Goal: Information Seeking & Learning: Learn about a topic

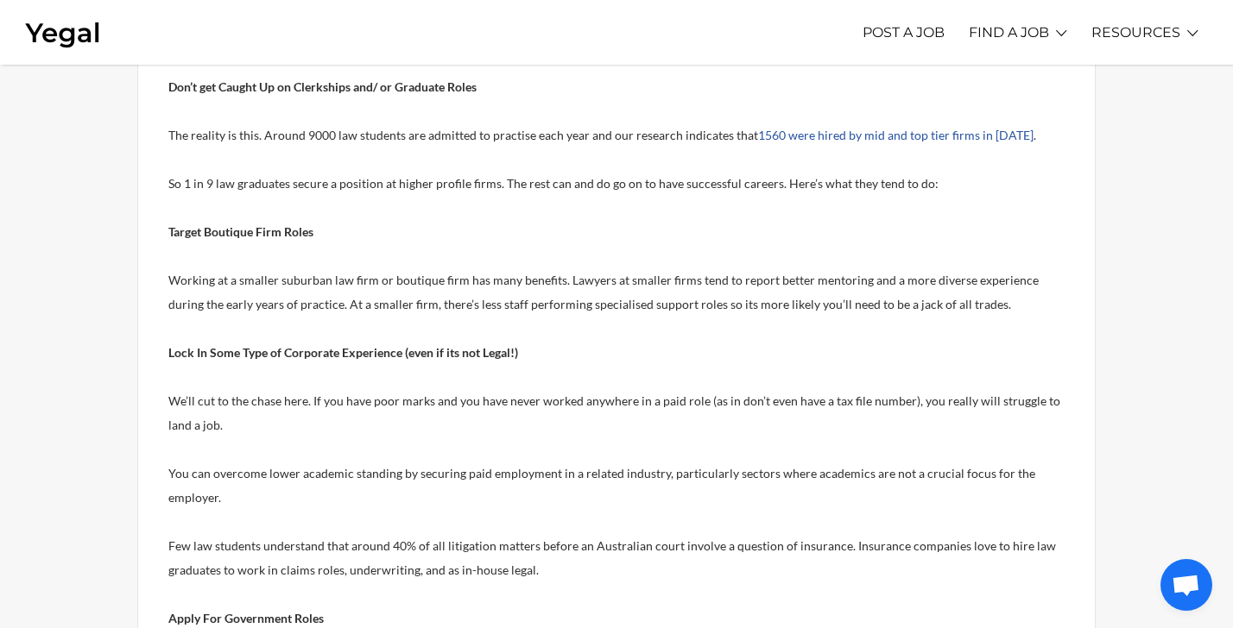
scroll to position [484, 0]
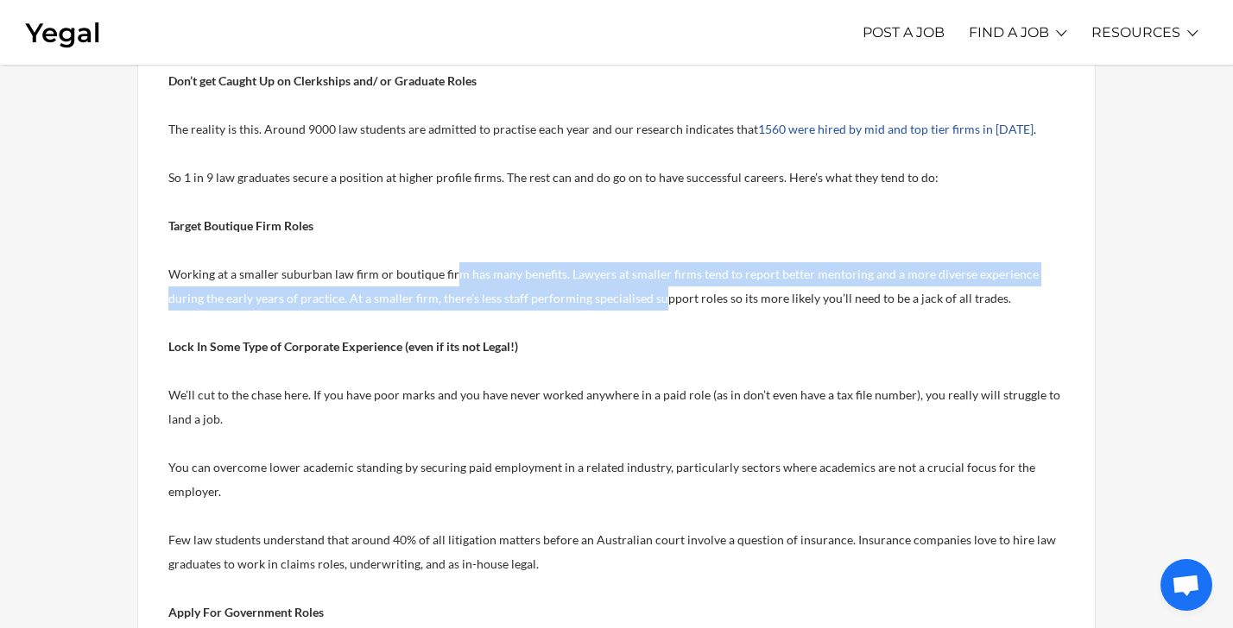
drag, startPoint x: 453, startPoint y: 282, endPoint x: 624, endPoint y: 300, distance: 171.8
click at [625, 300] on p "Working at a smaller suburban law firm or boutique firm has many benefits. Lawy…" at bounding box center [616, 286] width 896 height 48
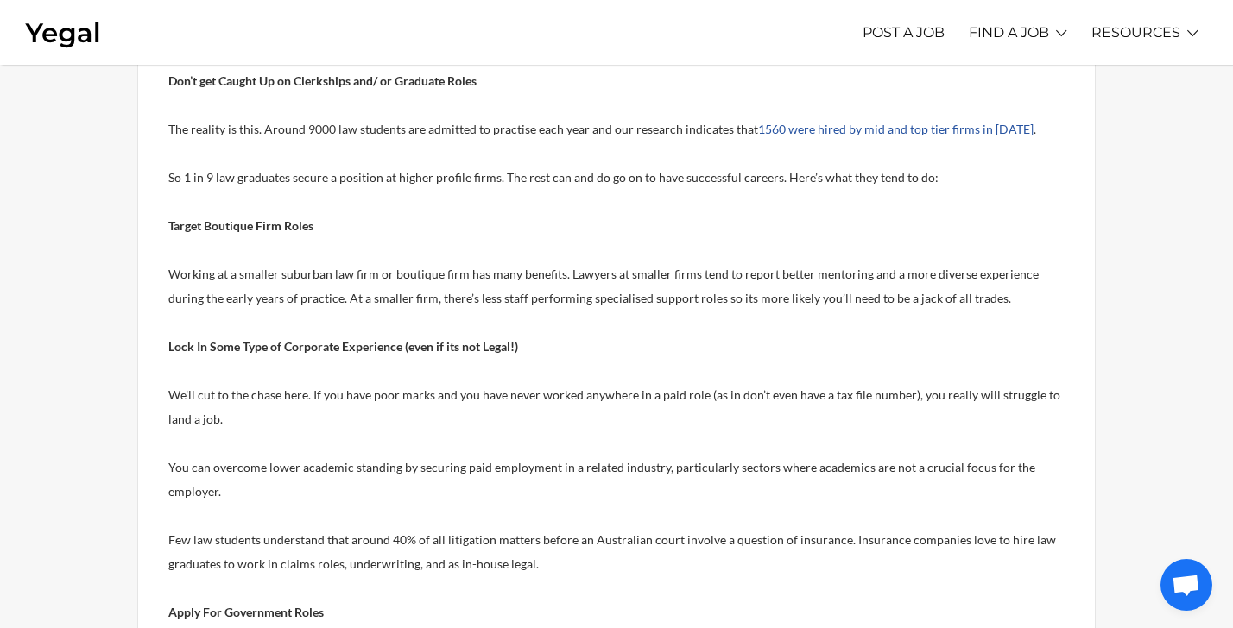
click at [622, 306] on p "Working at a smaller suburban law firm or boutique firm has many benefits. Lawy…" at bounding box center [616, 286] width 896 height 48
click at [623, 307] on p "Working at a smaller suburban law firm or boutique firm has many benefits. Lawy…" at bounding box center [616, 286] width 896 height 48
click at [623, 305] on p "Working at a smaller suburban law firm or boutique firm has many benefits. Lawy…" at bounding box center [616, 286] width 896 height 48
click at [608, 292] on span "Working at a smaller suburban law firm or boutique firm has many benefits. Lawy…" at bounding box center [603, 286] width 870 height 39
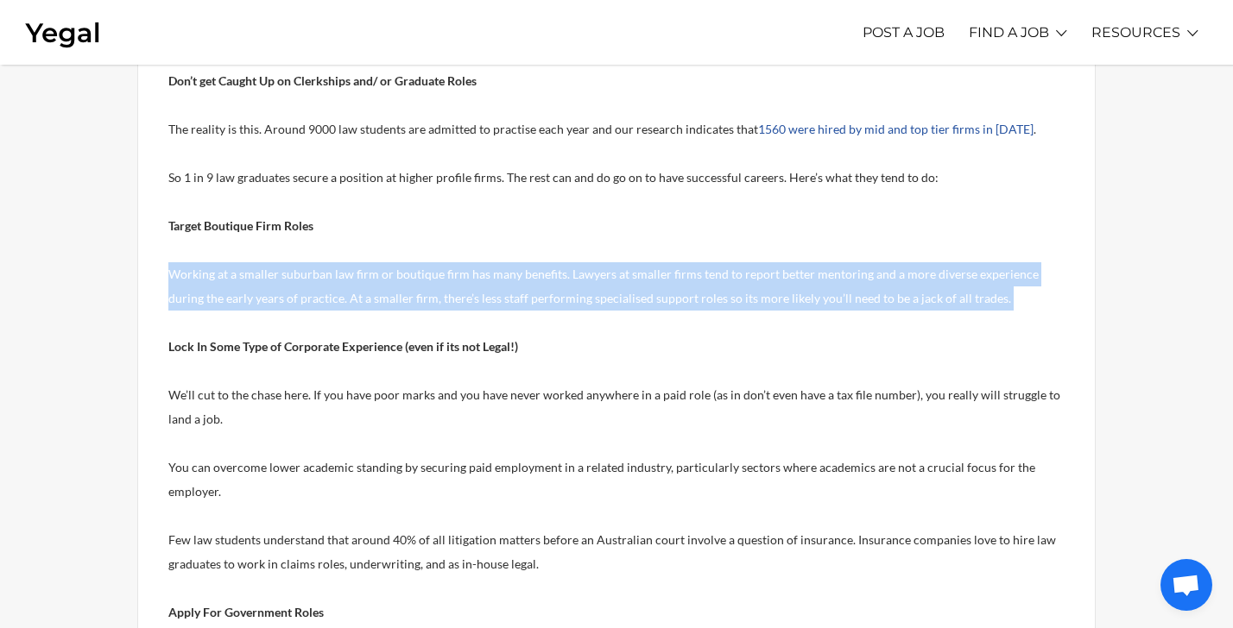
click at [608, 292] on span "Working at a smaller suburban law firm or boutique firm has many benefits. Lawy…" at bounding box center [603, 286] width 870 height 39
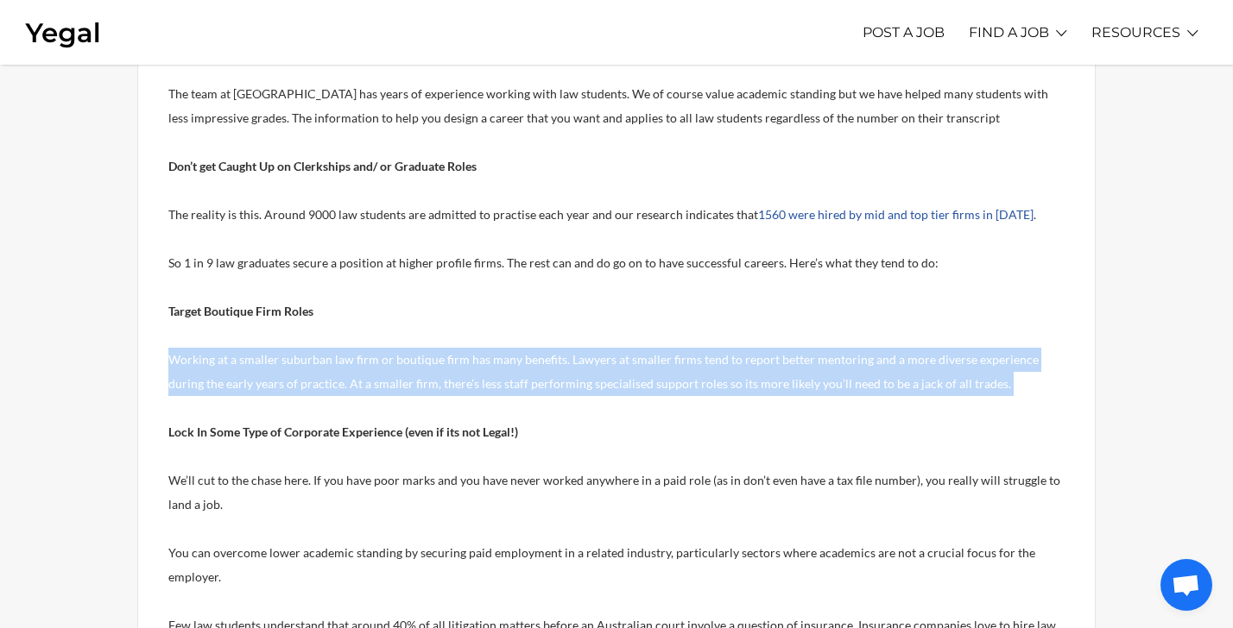
scroll to position [405, 0]
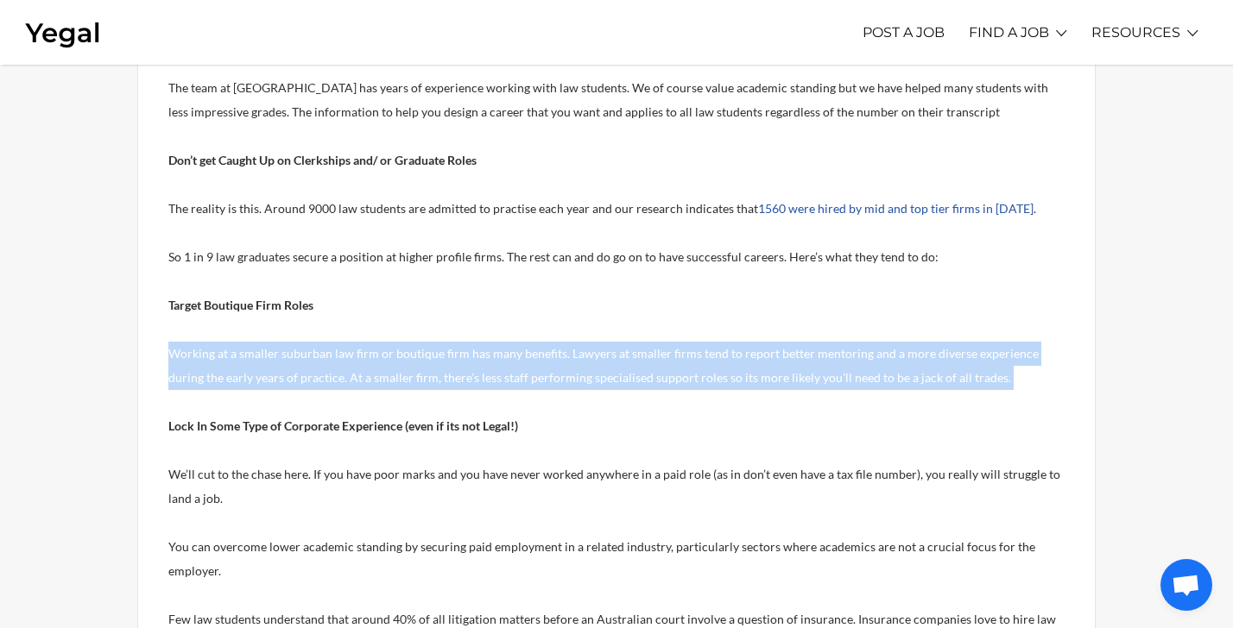
click at [595, 362] on p "Working at a smaller suburban law firm or boutique firm has many benefits. Lawy…" at bounding box center [616, 366] width 896 height 48
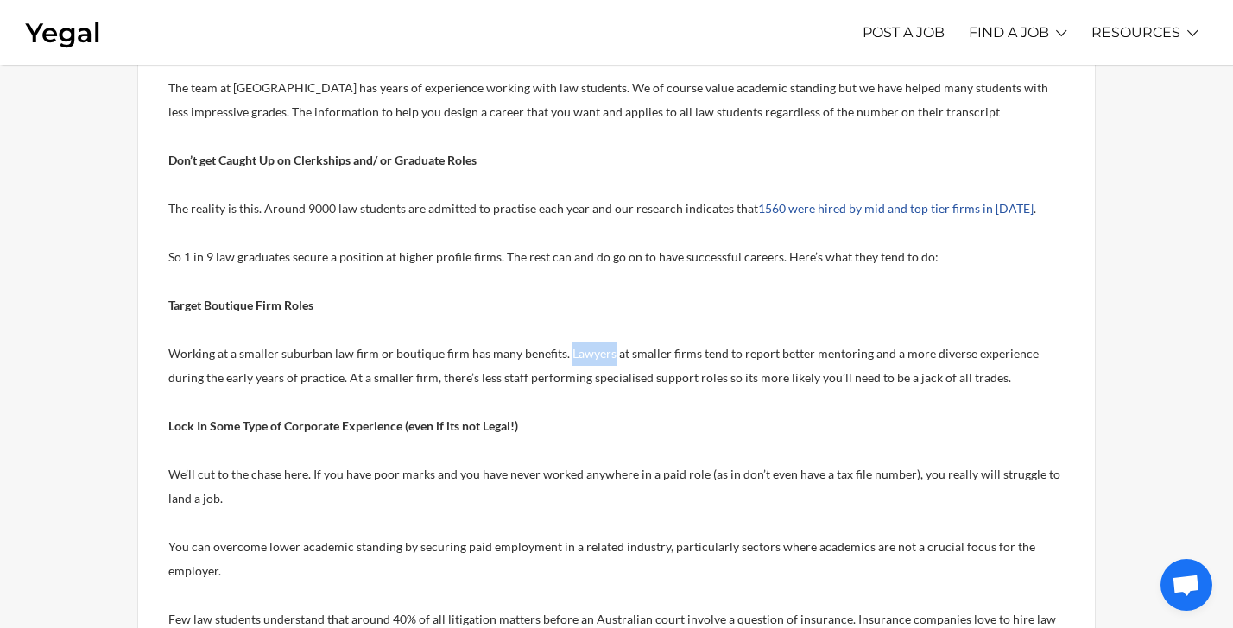
click at [595, 362] on p "Working at a smaller suburban law firm or boutique firm has many benefits. Lawy…" at bounding box center [616, 366] width 896 height 48
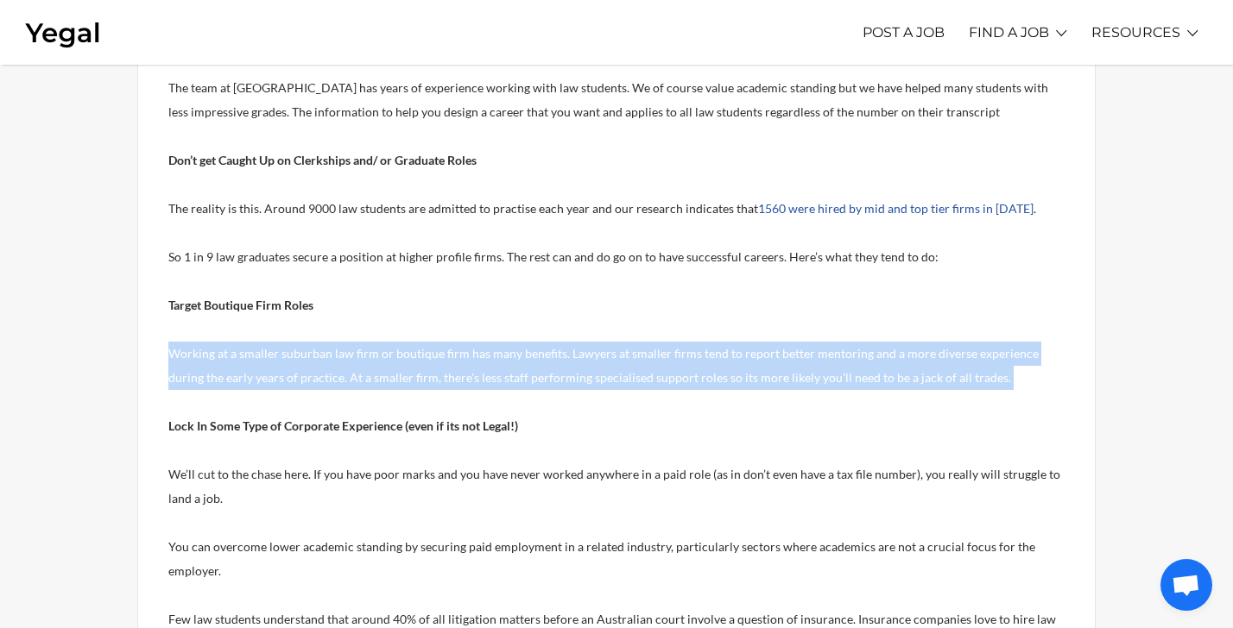
click at [595, 362] on p "Working at a smaller suburban law firm or boutique firm has many benefits. Lawy…" at bounding box center [616, 366] width 896 height 48
click at [595, 376] on span "Working at a smaller suburban law firm or boutique firm has many benefits. Lawy…" at bounding box center [603, 365] width 870 height 39
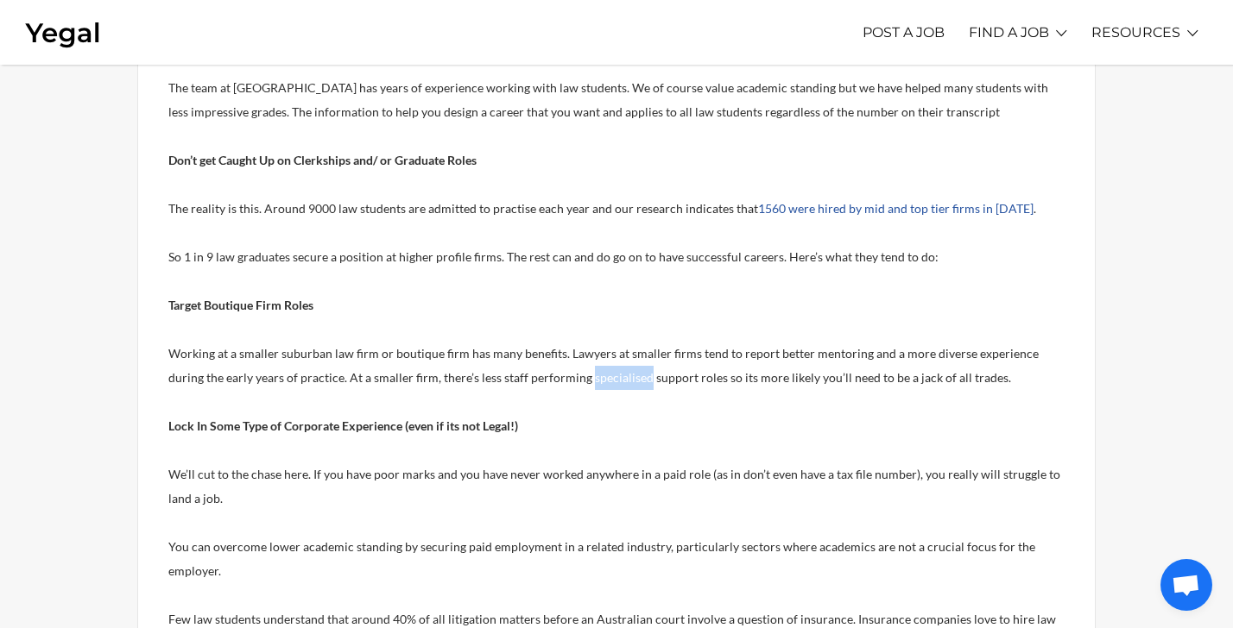
click at [595, 376] on span "Working at a smaller suburban law firm or boutique firm has many benefits. Lawy…" at bounding box center [603, 365] width 870 height 39
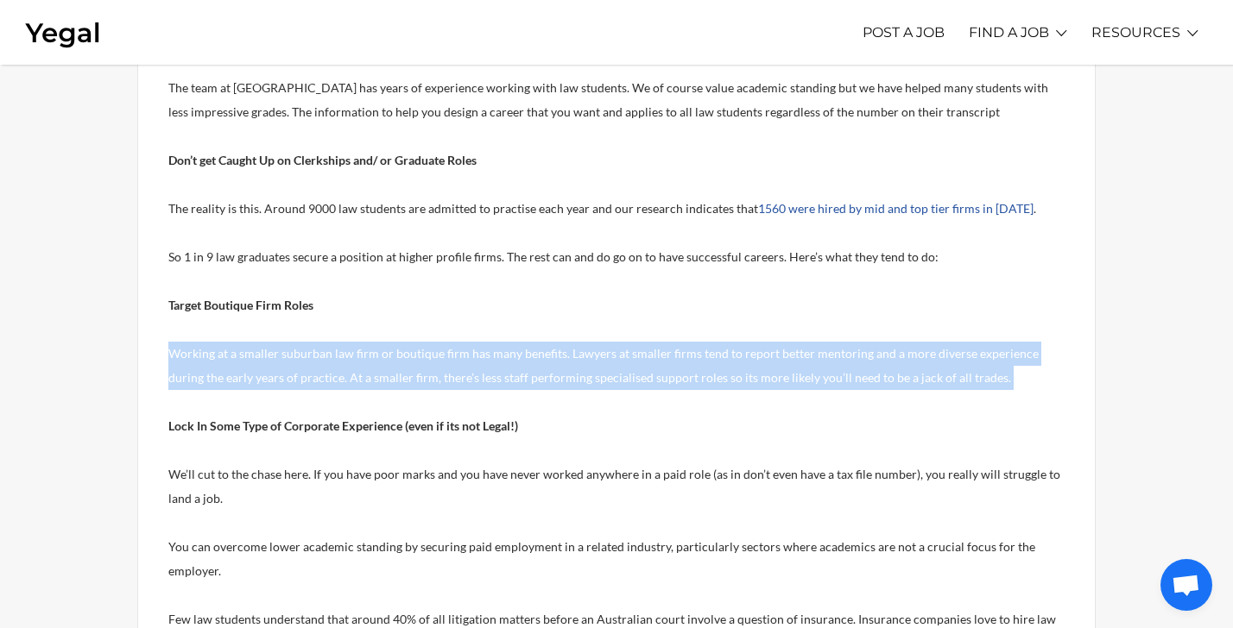
click at [595, 376] on span "Working at a smaller suburban law firm or boutique firm has many benefits. Lawy…" at bounding box center [603, 365] width 870 height 39
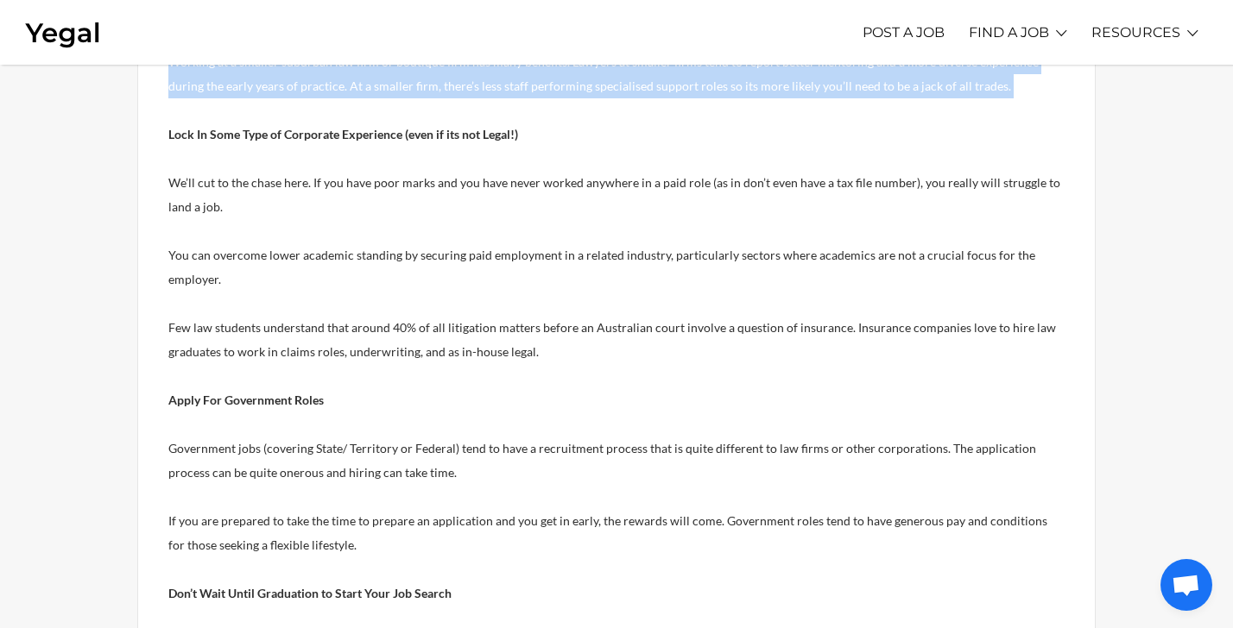
scroll to position [699, 0]
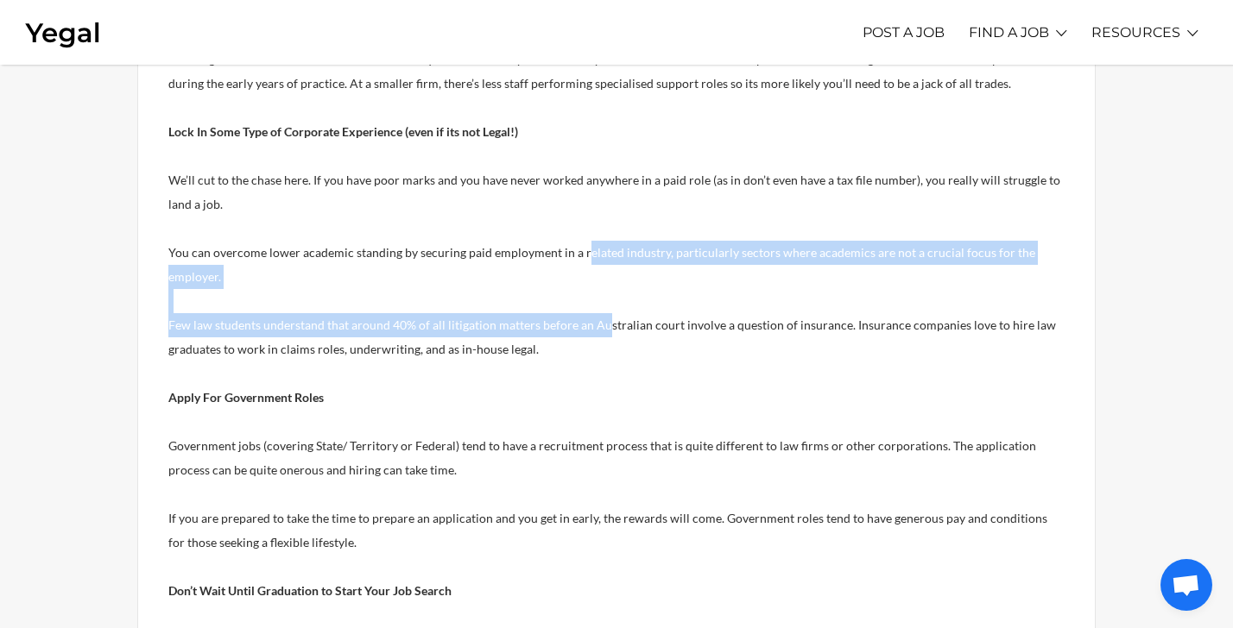
drag, startPoint x: 578, startPoint y: 259, endPoint x: 603, endPoint y: 332, distance: 77.5
click at [603, 332] on div "Of course you can! The team at [GEOGRAPHIC_DATA] has years of experience workin…" at bounding box center [616, 464] width 896 height 1463
click at [603, 332] on p "Few law students understand that around 40% of all litigation matters before an…" at bounding box center [616, 337] width 896 height 48
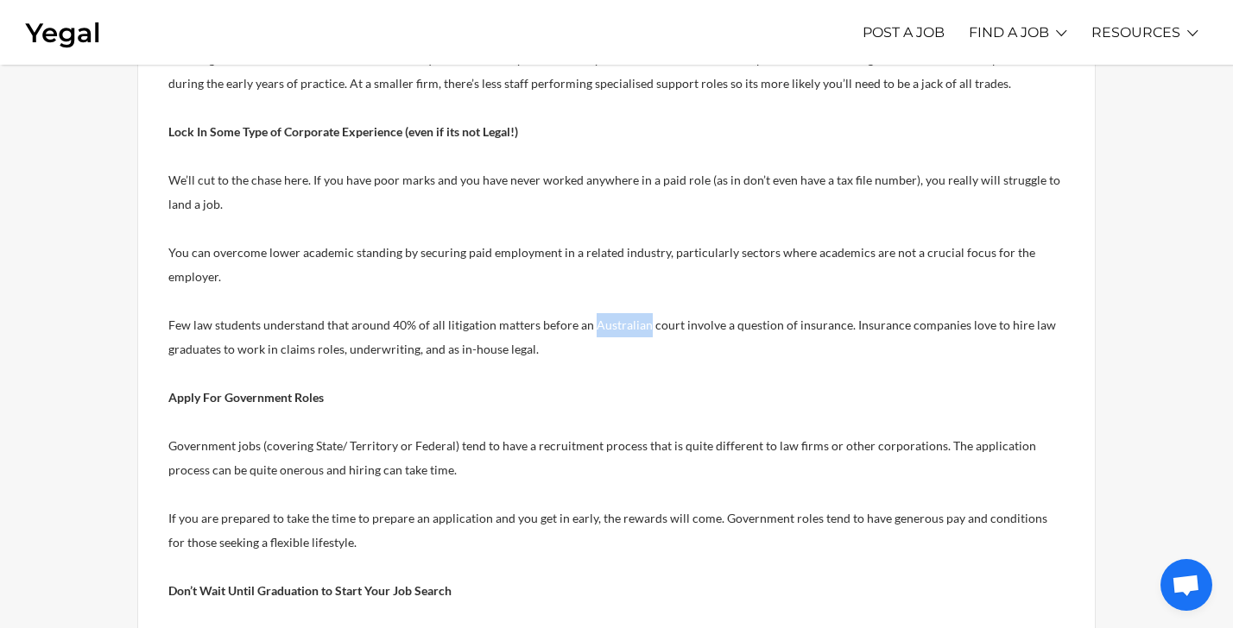
click at [603, 332] on p "Few law students understand that around 40% of all litigation matters before an…" at bounding box center [616, 337] width 896 height 48
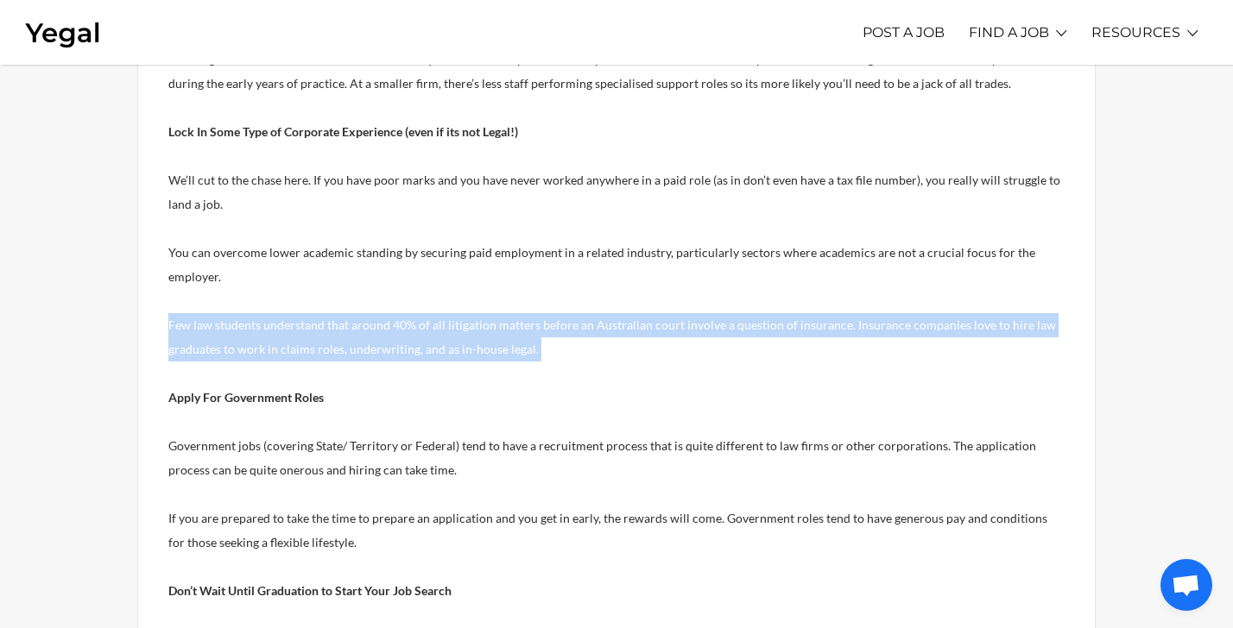
click at [603, 332] on p "Few law students understand that around 40% of all litigation matters before an…" at bounding box center [616, 337] width 896 height 48
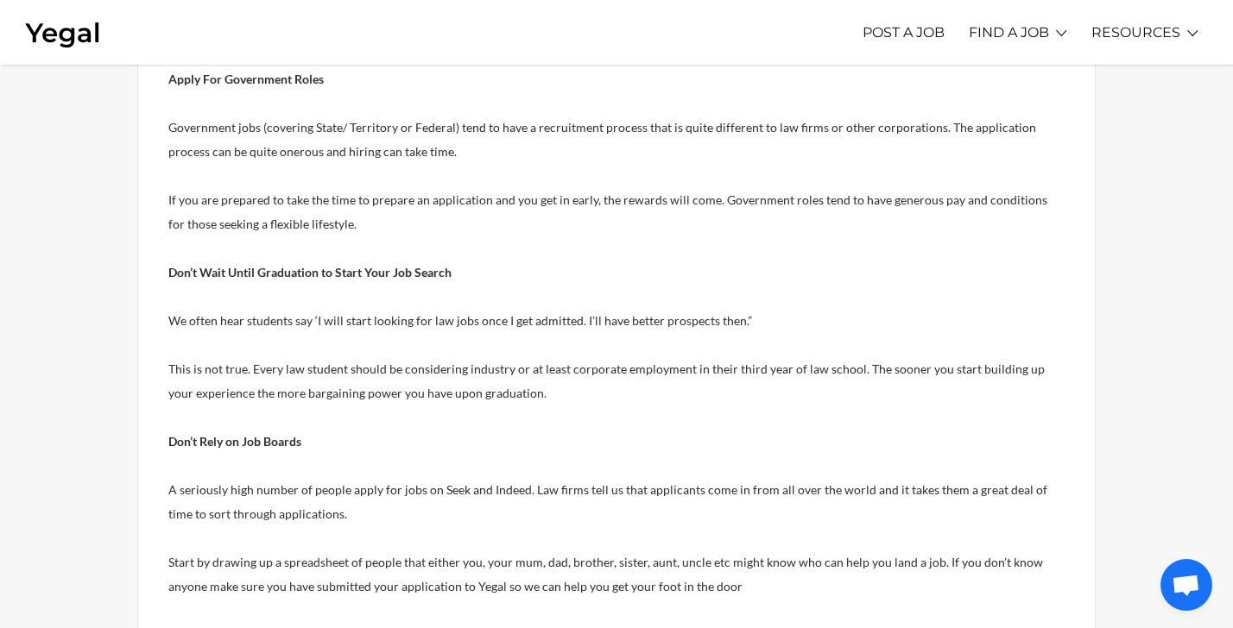
scroll to position [1019, 0]
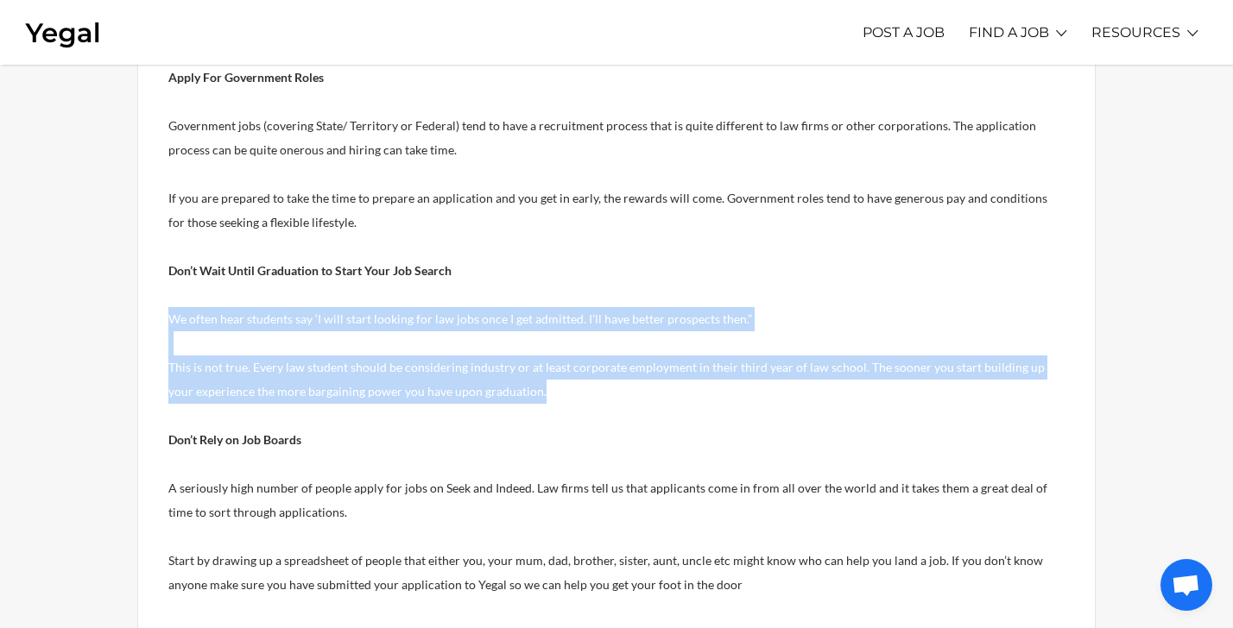
drag, startPoint x: 511, startPoint y: 293, endPoint x: 579, endPoint y: 401, distance: 127.6
click at [579, 401] on div "Of course you can! The team at [GEOGRAPHIC_DATA] has years of experience workin…" at bounding box center [616, 144] width 896 height 1463
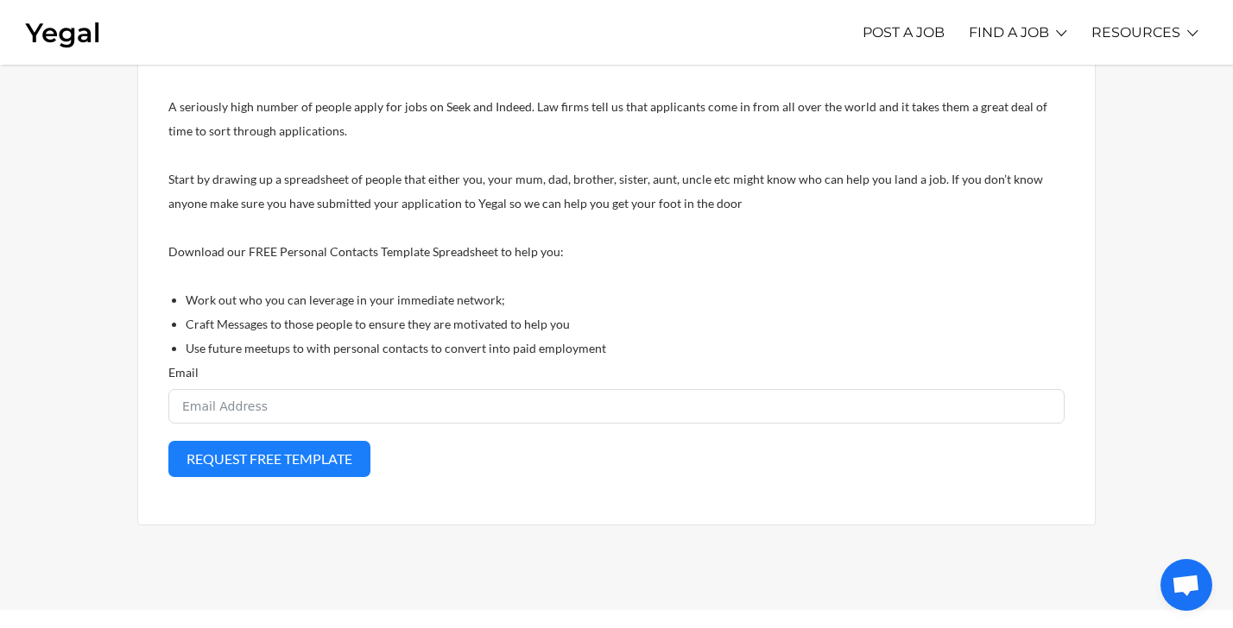
scroll to position [1459, 0]
